Goal: Find specific page/section: Find specific page/section

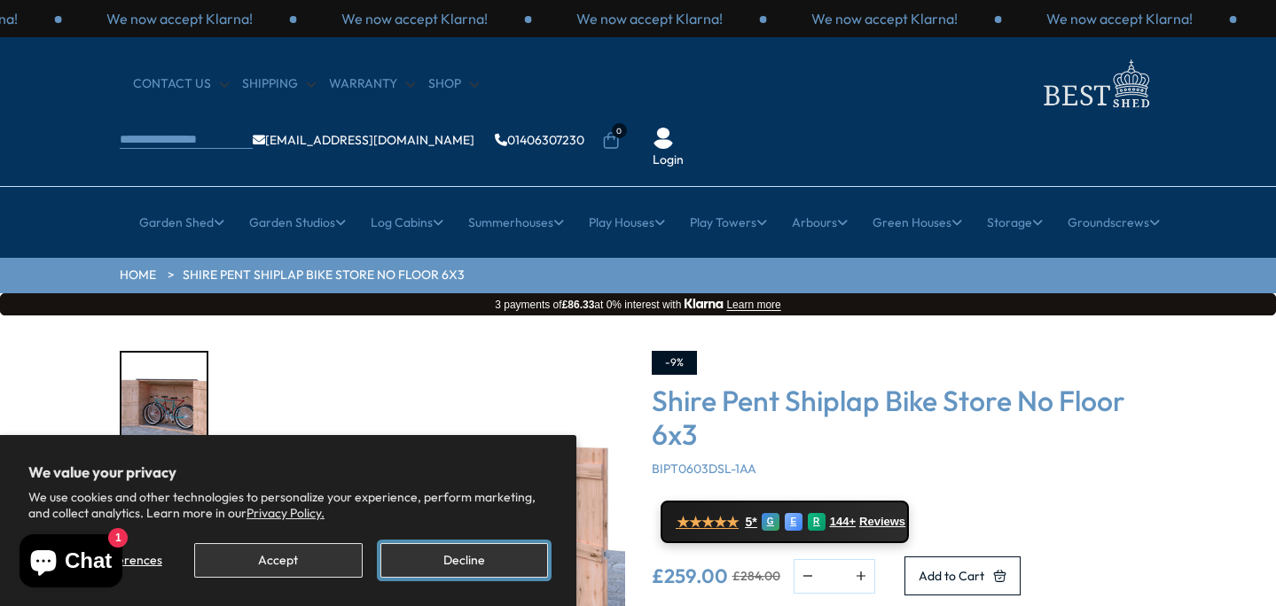
click at [421, 565] on button "Decline" at bounding box center [464, 560] width 168 height 35
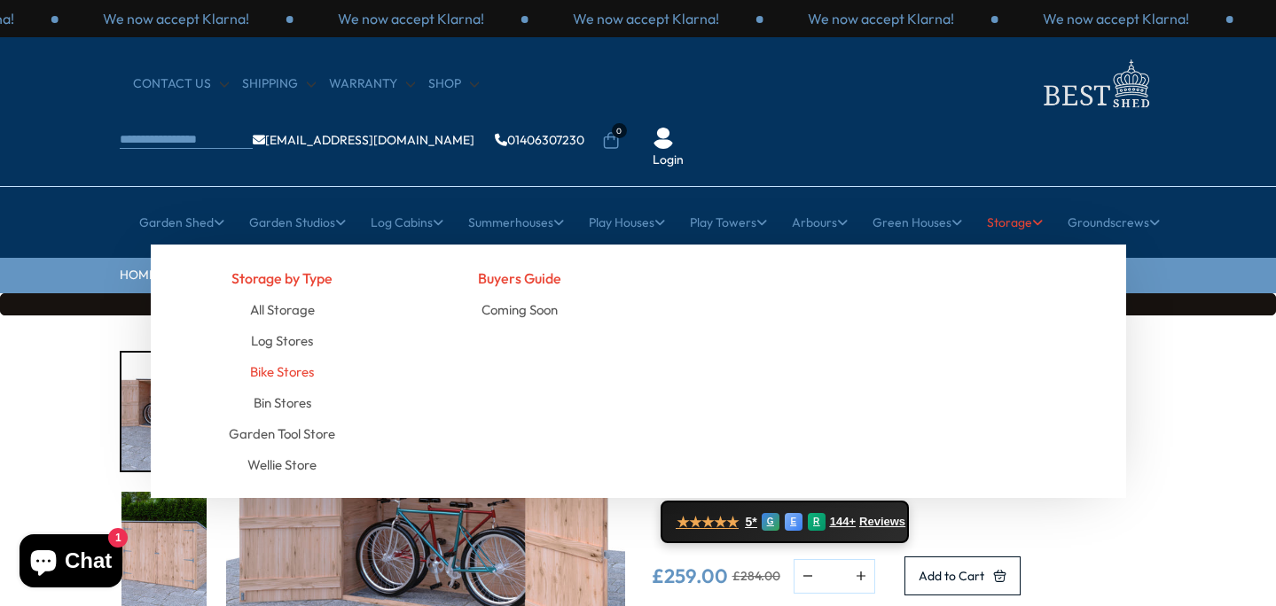
click at [287, 356] on link "Bike Stores" at bounding box center [282, 371] width 64 height 31
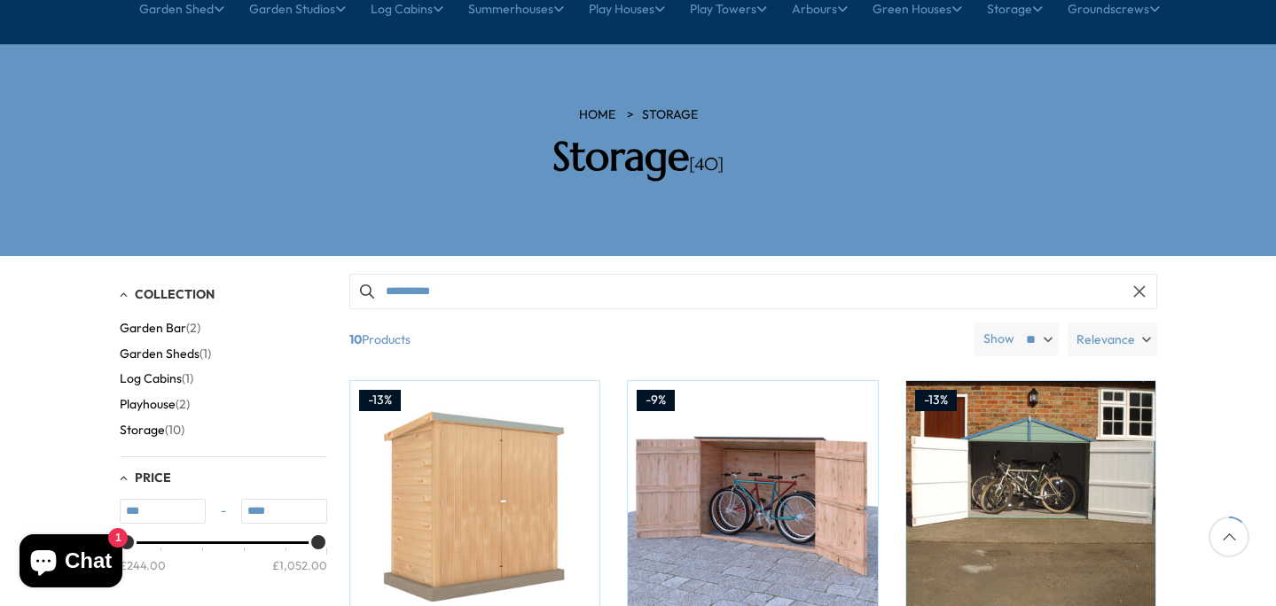
scroll to position [263, 0]
